Goal: Browse casually: Explore the website without a specific task or goal

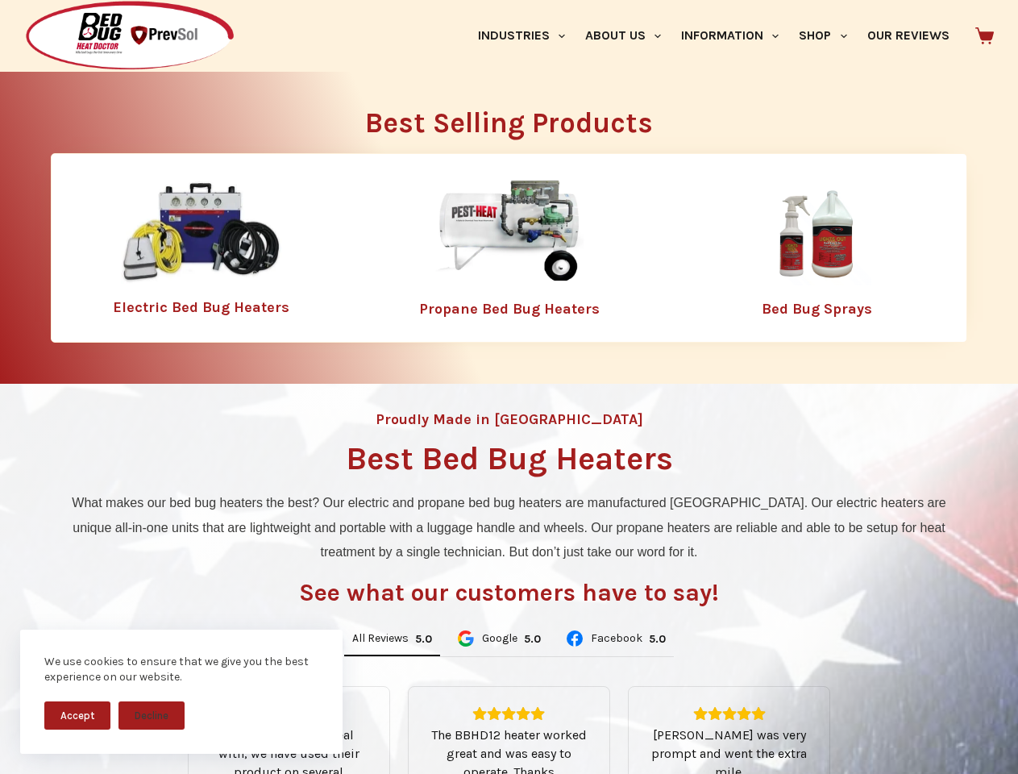
click at [509, 387] on div "Proudly Made in [GEOGRAPHIC_DATA] Best Bed Bug Heaters What makes our bed bug h…" at bounding box center [509, 687] width 1018 height 606
click at [77, 715] on button "Accept" at bounding box center [77, 715] width 66 height 28
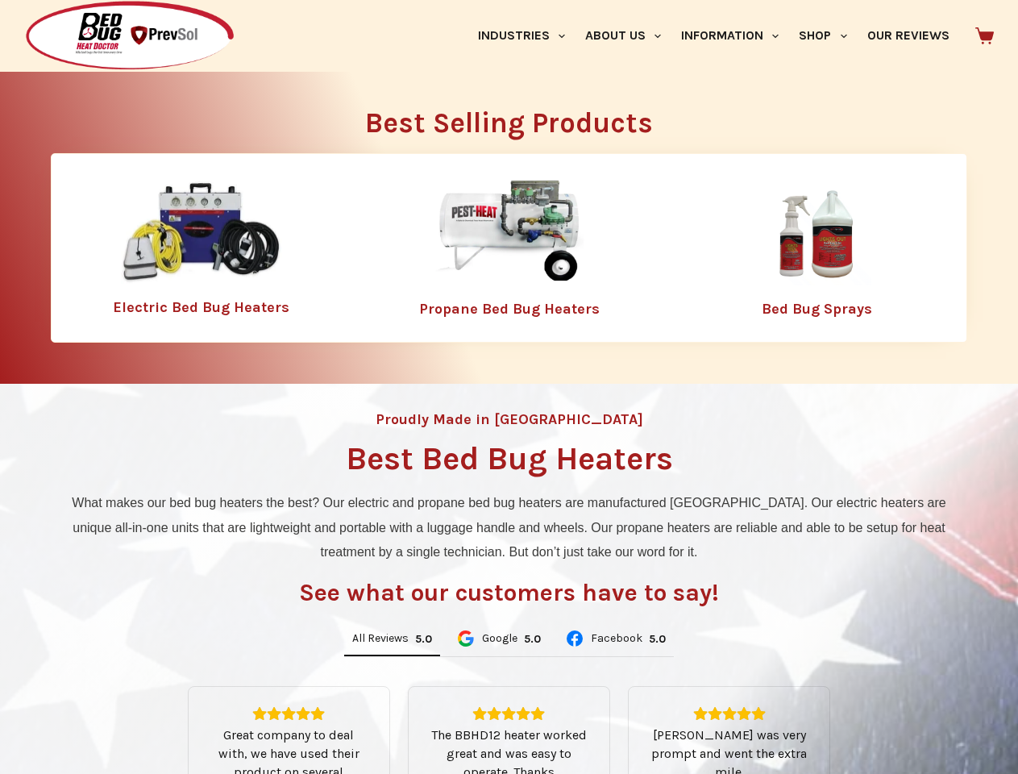
click at [152, 715] on button "Decline" at bounding box center [151, 727] width 66 height 28
click at [527, 35] on link "Industries" at bounding box center [521, 36] width 107 height 72
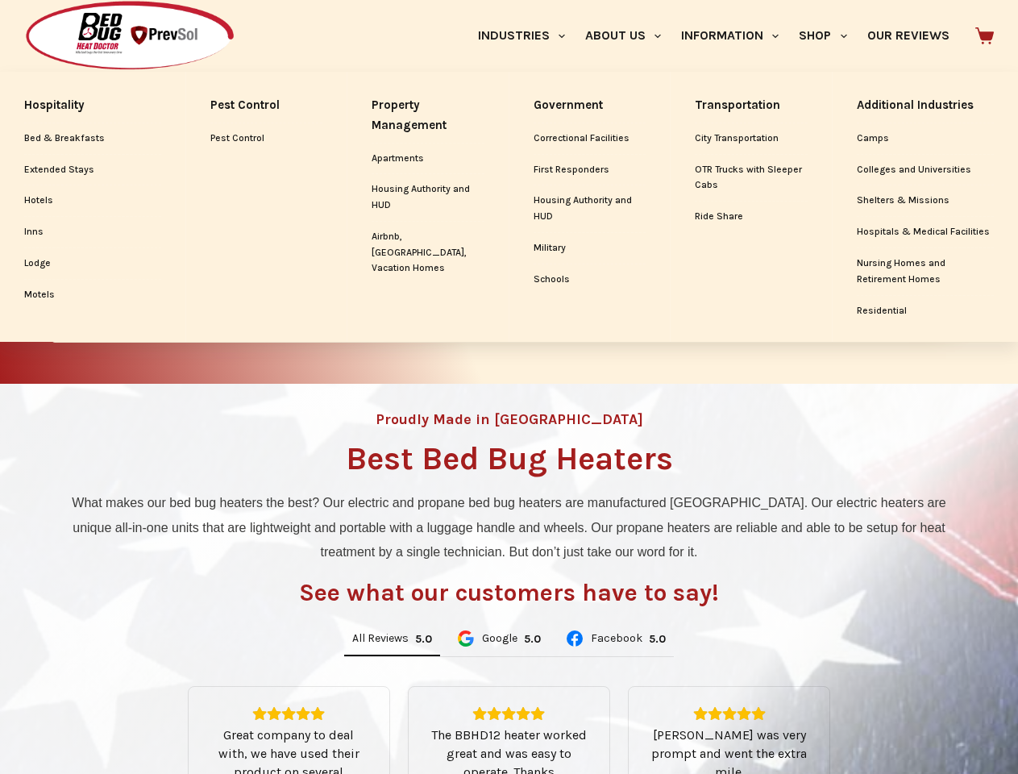
click at [630, 35] on link "About Us" at bounding box center [623, 36] width 96 height 72
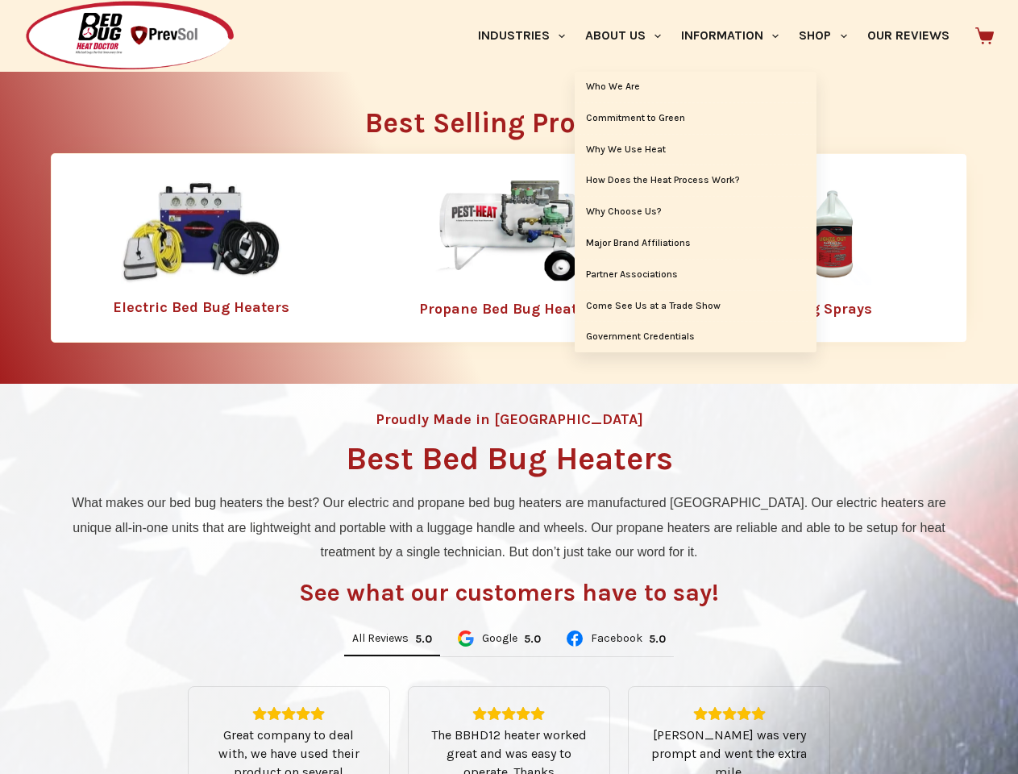
click at [737, 35] on link "Information" at bounding box center [730, 36] width 118 height 72
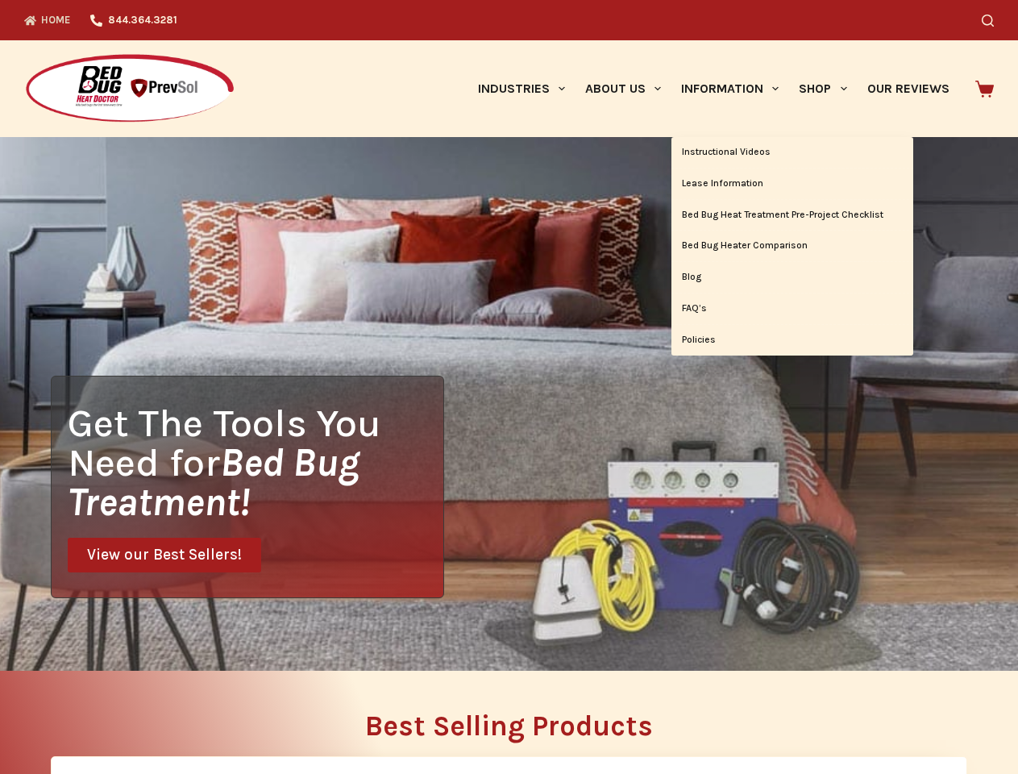
click at [829, 35] on div "Search" at bounding box center [788, 20] width 409 height 40
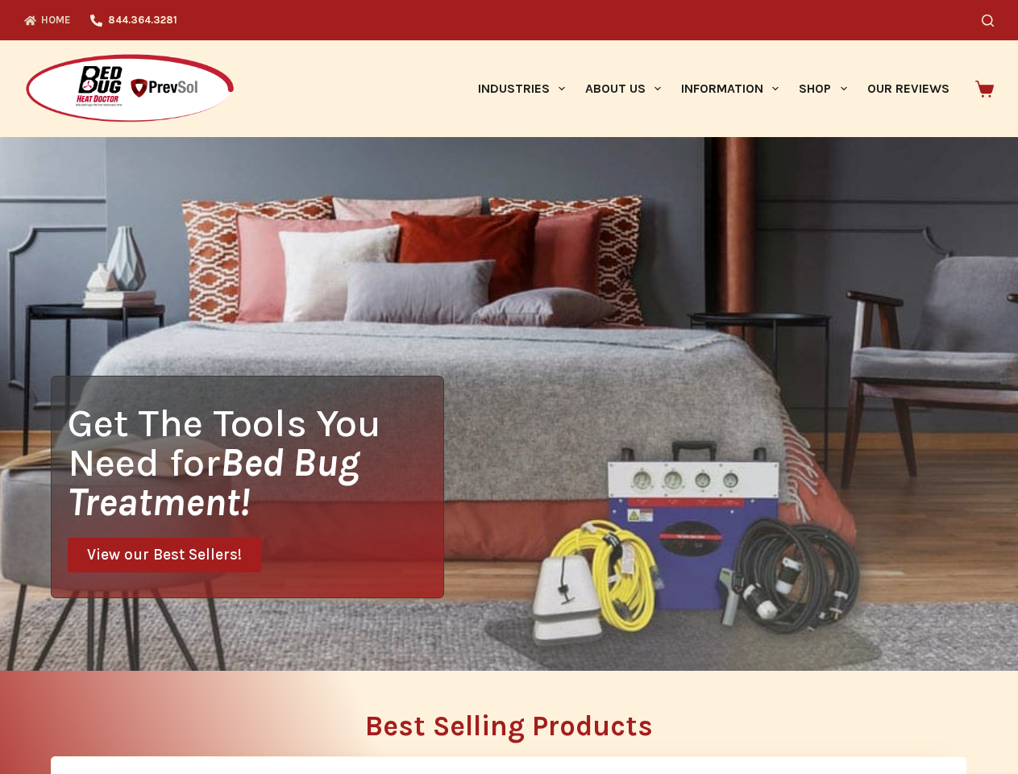
click at [392, 639] on div "Get The Tools You Need for Bed Bug Treatment! View our Best Sellers!" at bounding box center [509, 404] width 1018 height 534
click at [498, 639] on div "Get The Tools You Need for Bed Bug Treatment! View our Best Sellers!" at bounding box center [509, 404] width 1018 height 534
